Goal: Information Seeking & Learning: Learn about a topic

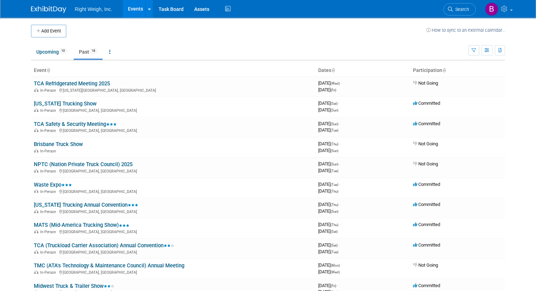
click at [77, 52] on link "Past 18" at bounding box center [88, 51] width 29 height 13
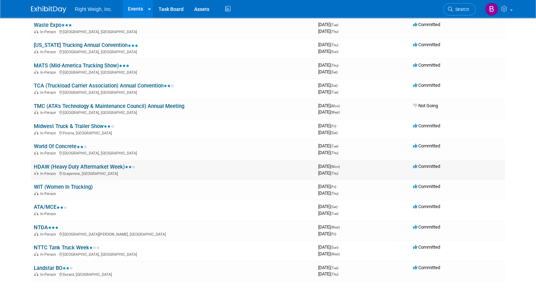
scroll to position [181, 0]
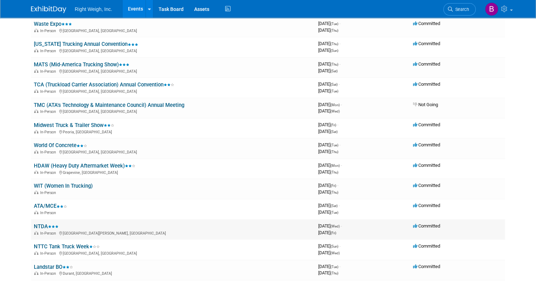
click at [34, 227] on link "NTDA" at bounding box center [46, 226] width 25 height 6
click at [50, 186] on link "WIT (Women In Trucking)" at bounding box center [63, 186] width 59 height 6
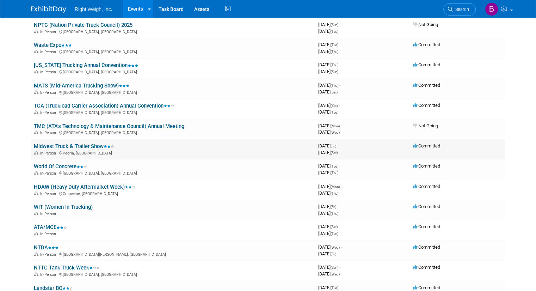
scroll to position [159, 0]
click at [34, 124] on link "TMC (ATA's Technology & Maintenance Council) Annual Meeting" at bounding box center [109, 126] width 150 height 6
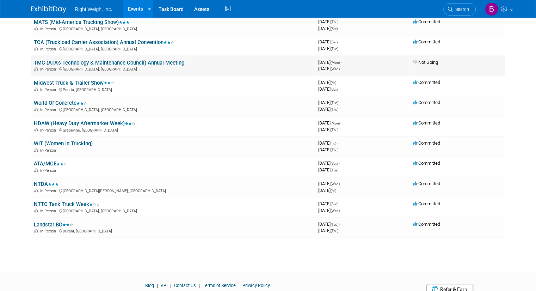
scroll to position [224, 0]
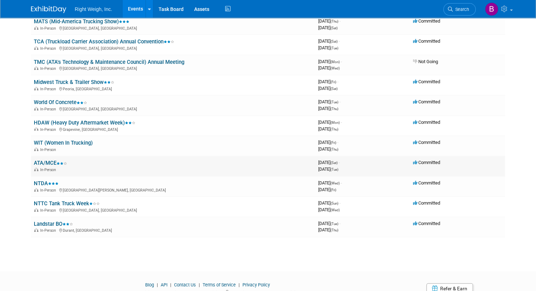
click at [47, 161] on link "ATA/MCE" at bounding box center [50, 163] width 33 height 6
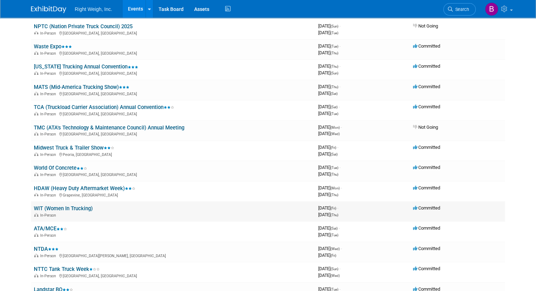
scroll to position [159, 0]
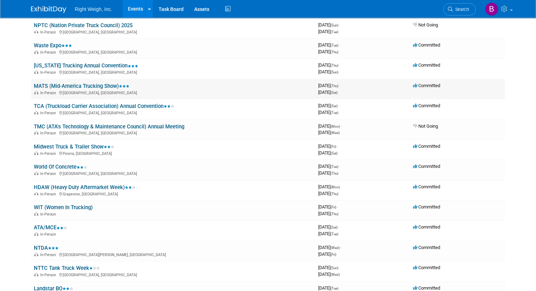
click at [47, 83] on link "MATS (Mid-America Trucking Show)" at bounding box center [81, 86] width 95 height 6
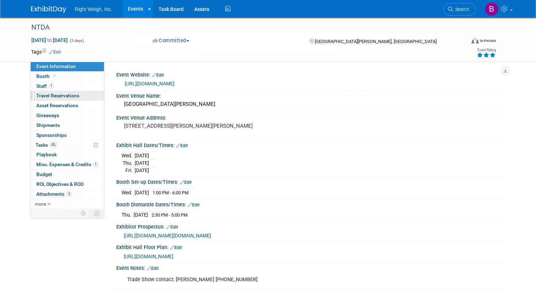
click at [50, 98] on span "Travel Reservations 0" at bounding box center [57, 96] width 43 height 6
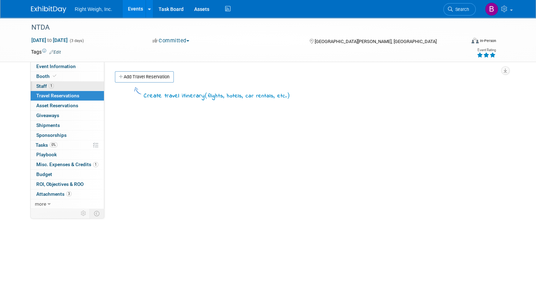
click at [36, 86] on span "Staff 1" at bounding box center [45, 86] width 18 height 6
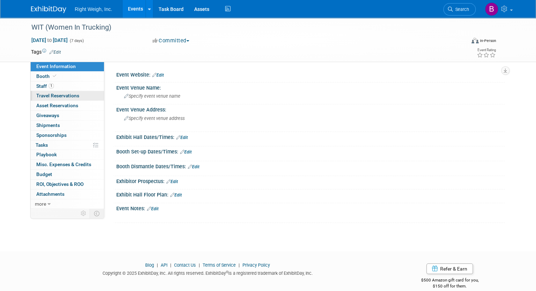
click at [52, 91] on link "0 Travel Reservations 0" at bounding box center [67, 96] width 73 height 10
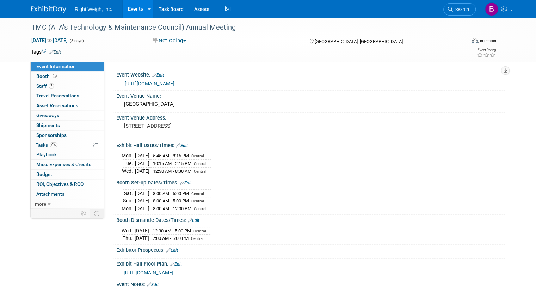
click at [36, 124] on span "Shipments 0" at bounding box center [48, 125] width 24 height 6
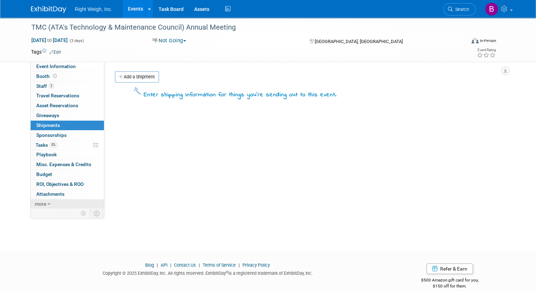
click at [35, 205] on span "more" at bounding box center [40, 204] width 11 height 6
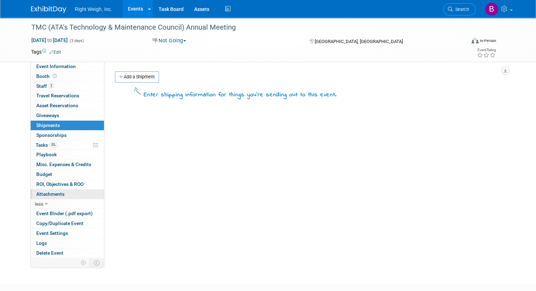
click at [39, 191] on span "Attachments 0" at bounding box center [50, 194] width 28 height 6
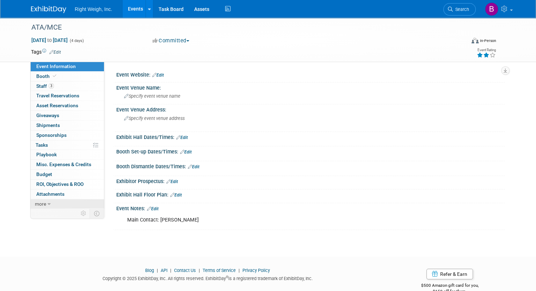
click at [40, 202] on link "more" at bounding box center [67, 204] width 73 height 10
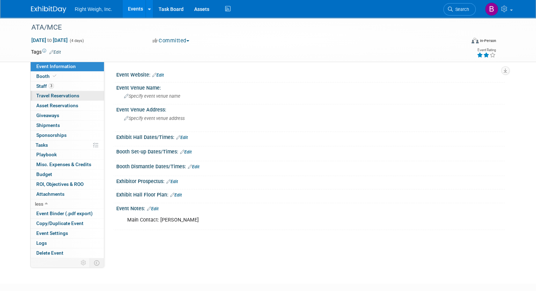
click at [38, 94] on span "Travel Reservations 0" at bounding box center [57, 96] width 43 height 6
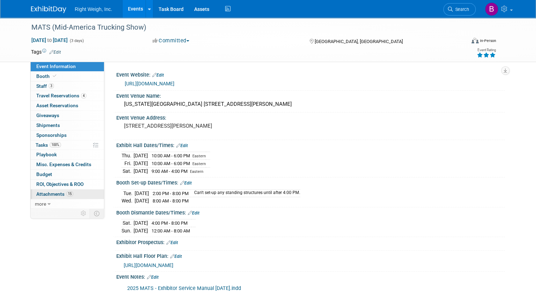
click at [42, 191] on span "Attachments 15" at bounding box center [54, 194] width 37 height 6
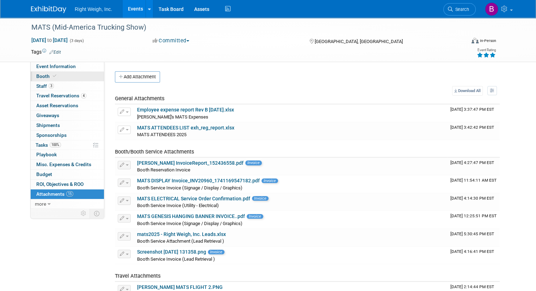
click at [51, 77] on link "Booth" at bounding box center [67, 77] width 73 height 10
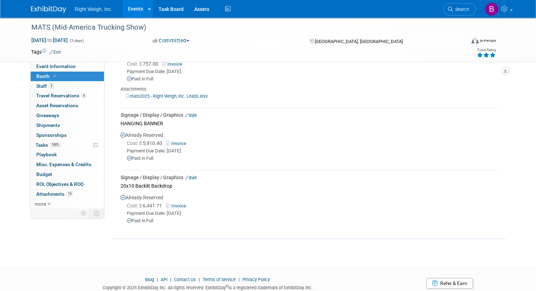
scroll to position [241, 0]
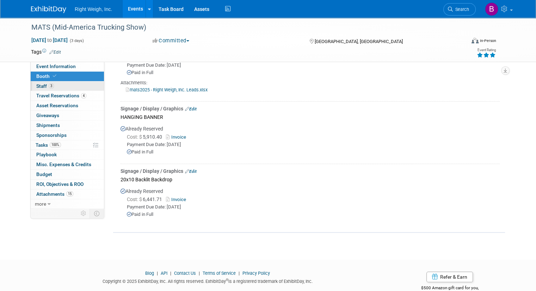
click at [36, 85] on span "Staff 3" at bounding box center [45, 86] width 18 height 6
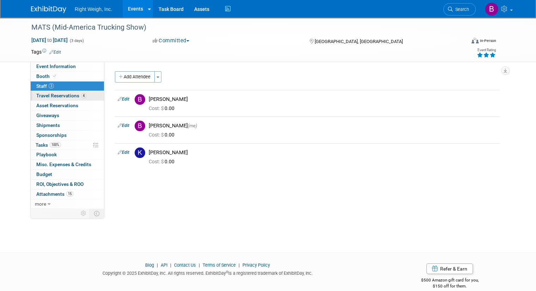
click at [43, 95] on span "Travel Reservations 4" at bounding box center [61, 96] width 50 height 6
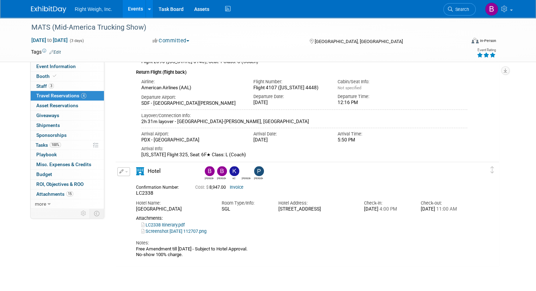
scroll to position [572, 0]
click at [188, 192] on div "Confirmation Number: LC2338 Cost: $ 8,947.00 Invoice" at bounding box center [302, 190] width 342 height 14
click at [45, 200] on link "more" at bounding box center [67, 204] width 73 height 10
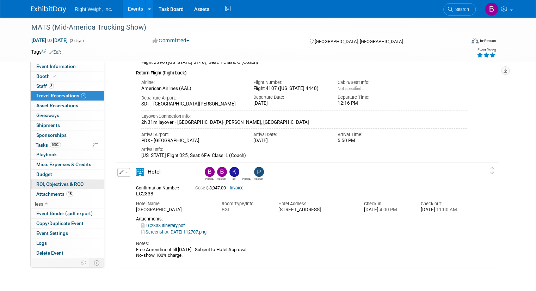
click at [48, 182] on span "ROI, Objectives & ROO 0" at bounding box center [59, 184] width 47 height 6
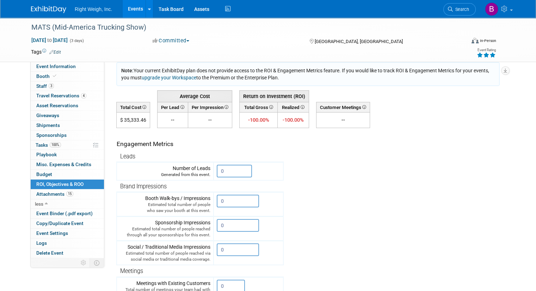
scroll to position [0, 0]
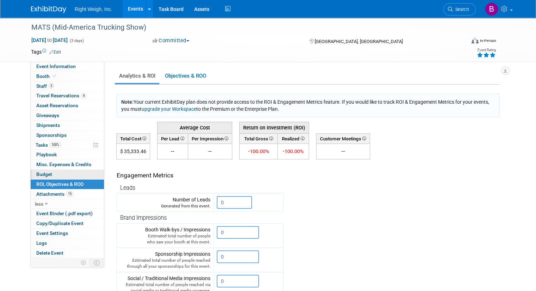
click at [49, 173] on link "Budget" at bounding box center [67, 174] width 73 height 10
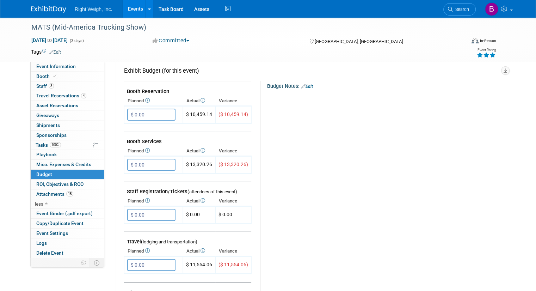
scroll to position [119, 0]
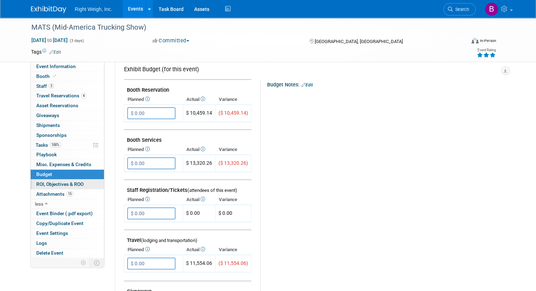
click at [52, 184] on span "ROI, Objectives & ROO 0" at bounding box center [59, 184] width 47 height 6
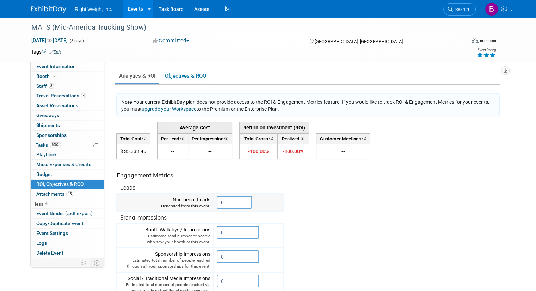
scroll to position [18, 0]
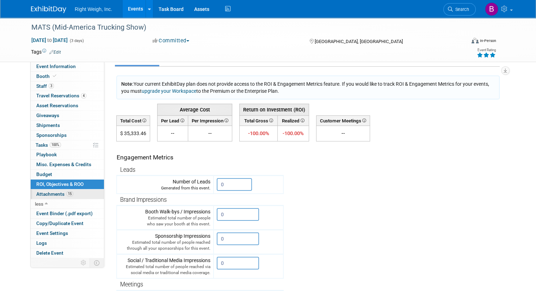
click at [47, 192] on span "Attachments 15" at bounding box center [54, 194] width 37 height 6
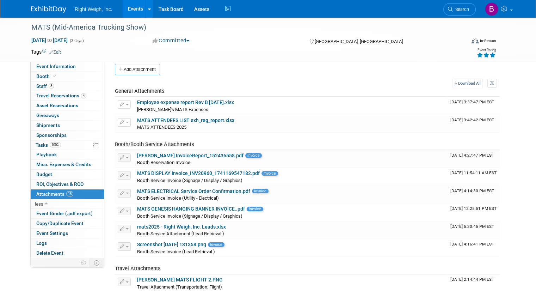
scroll to position [8, 0]
click at [154, 119] on link "MATS ATTENDEES LIST exh_reg_report.xlsx" at bounding box center [185, 120] width 97 height 6
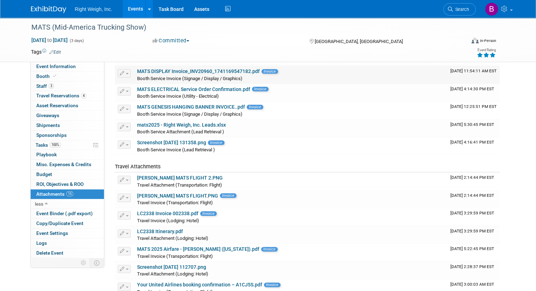
scroll to position [0, 0]
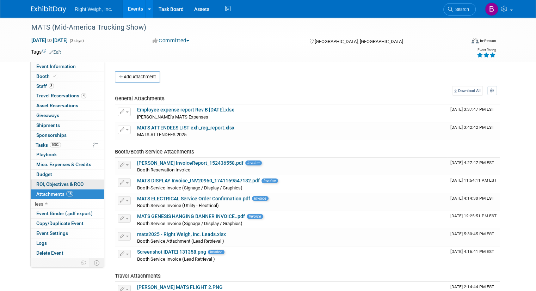
click at [50, 181] on span "ROI, Objectives & ROO 0" at bounding box center [59, 184] width 47 height 6
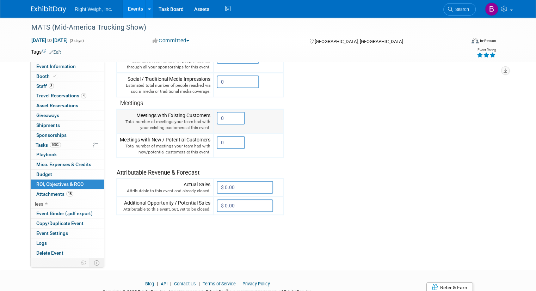
scroll to position [217, 0]
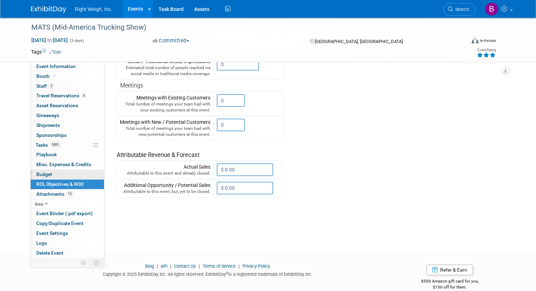
click at [41, 172] on span "Budget" at bounding box center [44, 174] width 16 height 6
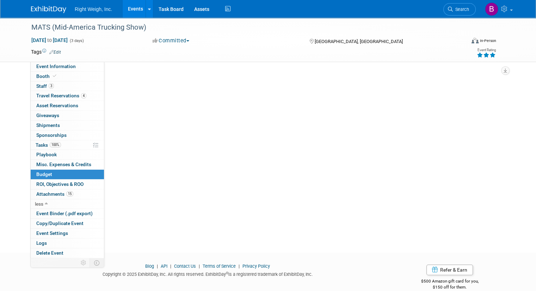
scroll to position [0, 0]
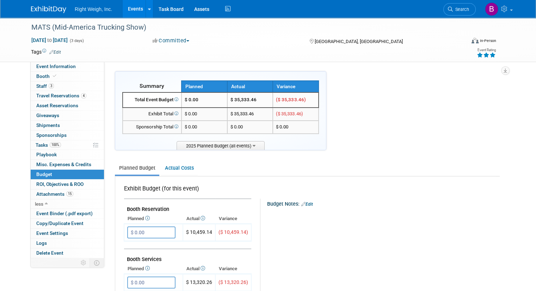
click at [38, 12] on img at bounding box center [48, 9] width 35 height 7
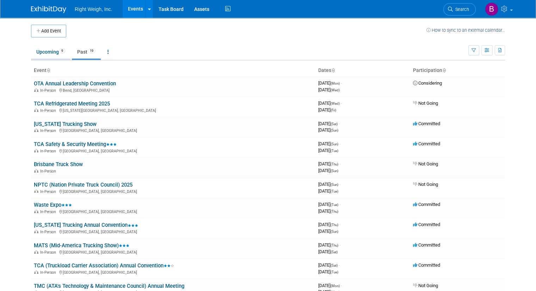
click at [39, 54] on link "Upcoming 9" at bounding box center [50, 51] width 39 height 13
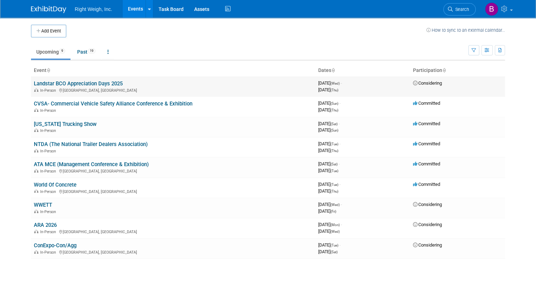
click at [63, 82] on link "Landstar BCO Appreciation Days 2025" at bounding box center [78, 83] width 89 height 6
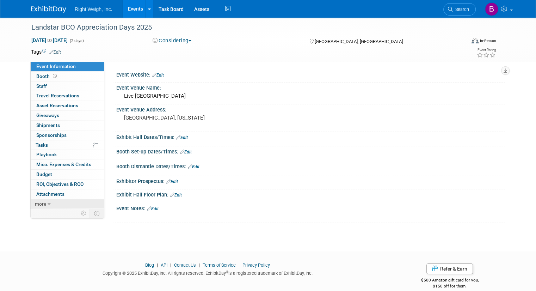
click at [35, 203] on span "more" at bounding box center [40, 204] width 11 height 6
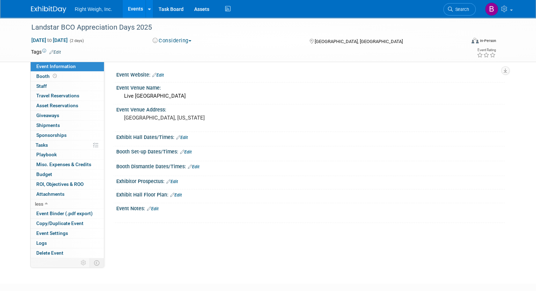
click at [49, 53] on link "Edit" at bounding box center [55, 52] width 12 height 5
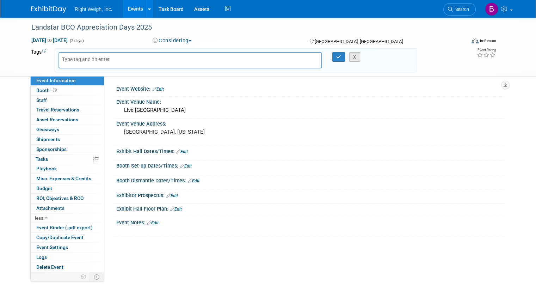
click at [360, 56] on button "X" at bounding box center [354, 57] width 11 height 10
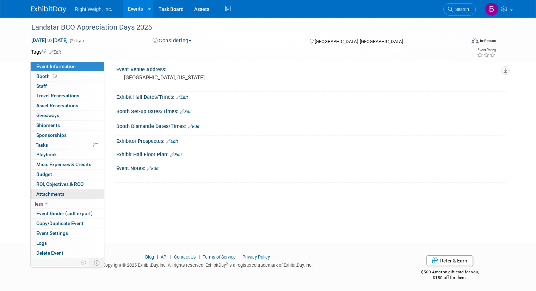
scroll to position [42, 0]
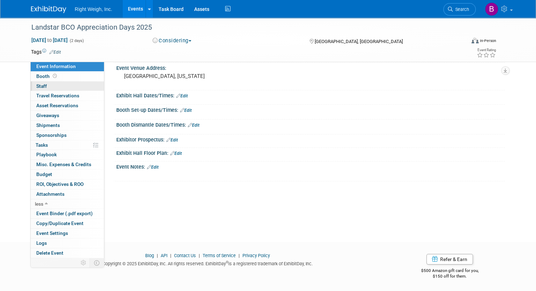
click at [42, 83] on link "0 Staff 0" at bounding box center [67, 86] width 73 height 10
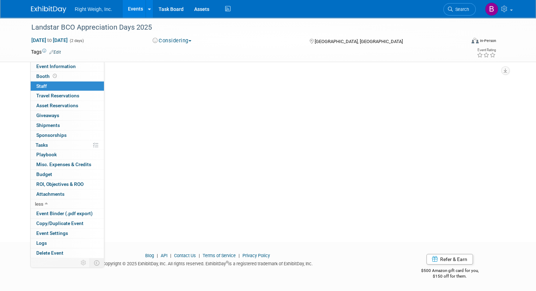
scroll to position [0, 0]
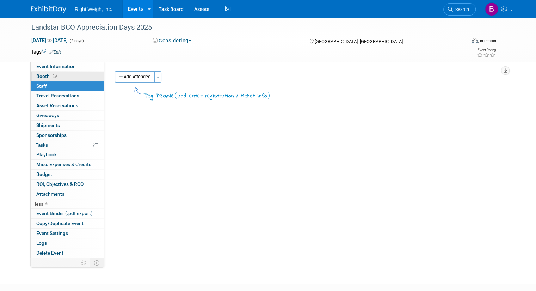
click at [36, 76] on span "Booth" at bounding box center [47, 76] width 22 height 6
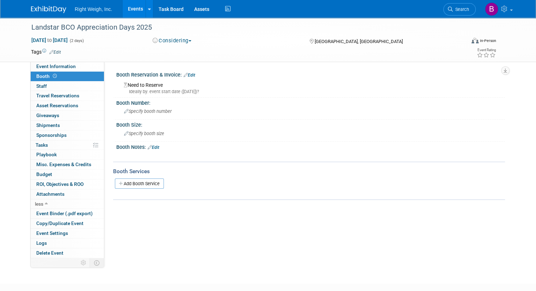
click at [130, 10] on link "Events" at bounding box center [136, 9] width 26 height 18
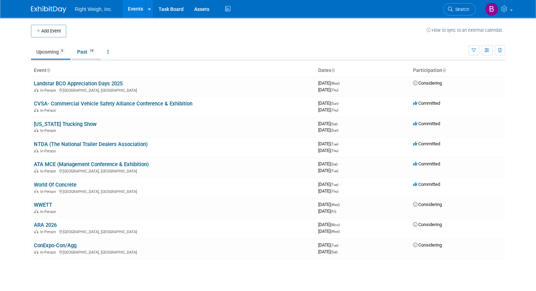
click at [77, 50] on link "Past 19" at bounding box center [86, 51] width 29 height 13
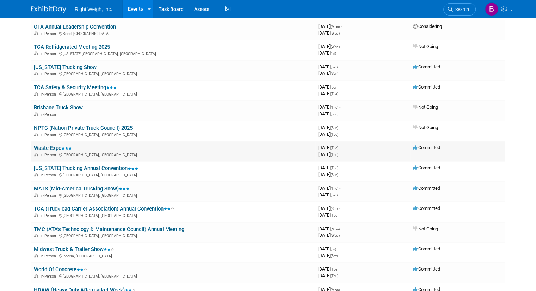
scroll to position [57, 0]
click at [70, 181] on td "MATS (Mid-America Trucking Show) In-Person [GEOGRAPHIC_DATA], [GEOGRAPHIC_DATA]" at bounding box center [173, 191] width 284 height 20
click at [64, 187] on link "MATS (Mid-America Trucking Show)" at bounding box center [81, 188] width 95 height 6
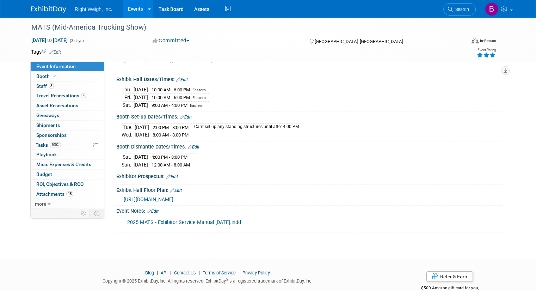
scroll to position [66, 0]
click at [165, 197] on span "[URL][DOMAIN_NAME]" at bounding box center [149, 199] width 50 height 6
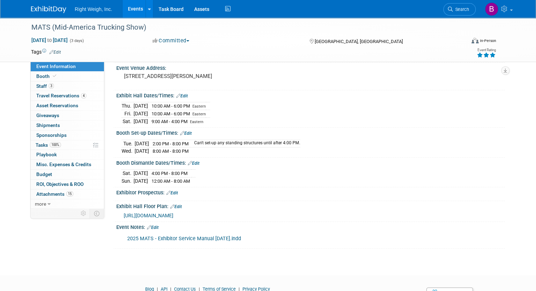
scroll to position [49, 0]
click at [36, 87] on span "Staff 3" at bounding box center [45, 86] width 18 height 6
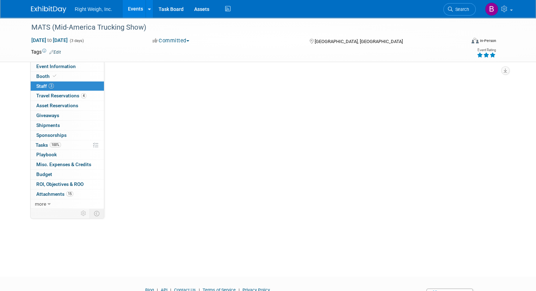
scroll to position [0, 0]
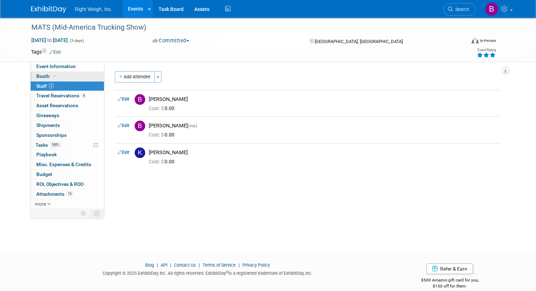
click at [57, 76] on link "Booth" at bounding box center [67, 77] width 73 height 10
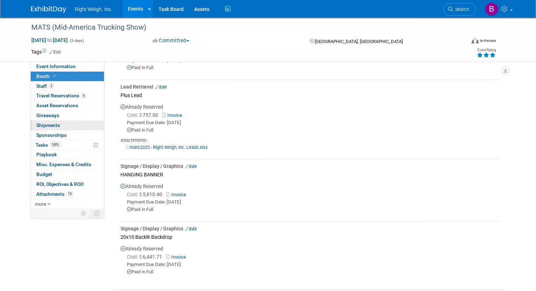
scroll to position [184, 0]
click at [64, 123] on link "0 Shipments 0" at bounding box center [67, 126] width 73 height 10
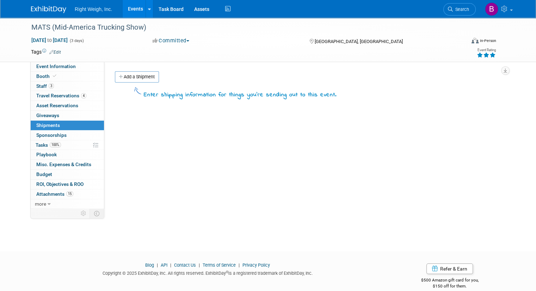
click at [322, 158] on div "Event Website: Edit [URL][DOMAIN_NAME] Event Venue Name: [US_STATE][GEOGRAPHIC_…" at bounding box center [304, 135] width 401 height 146
